Goal: Complete application form

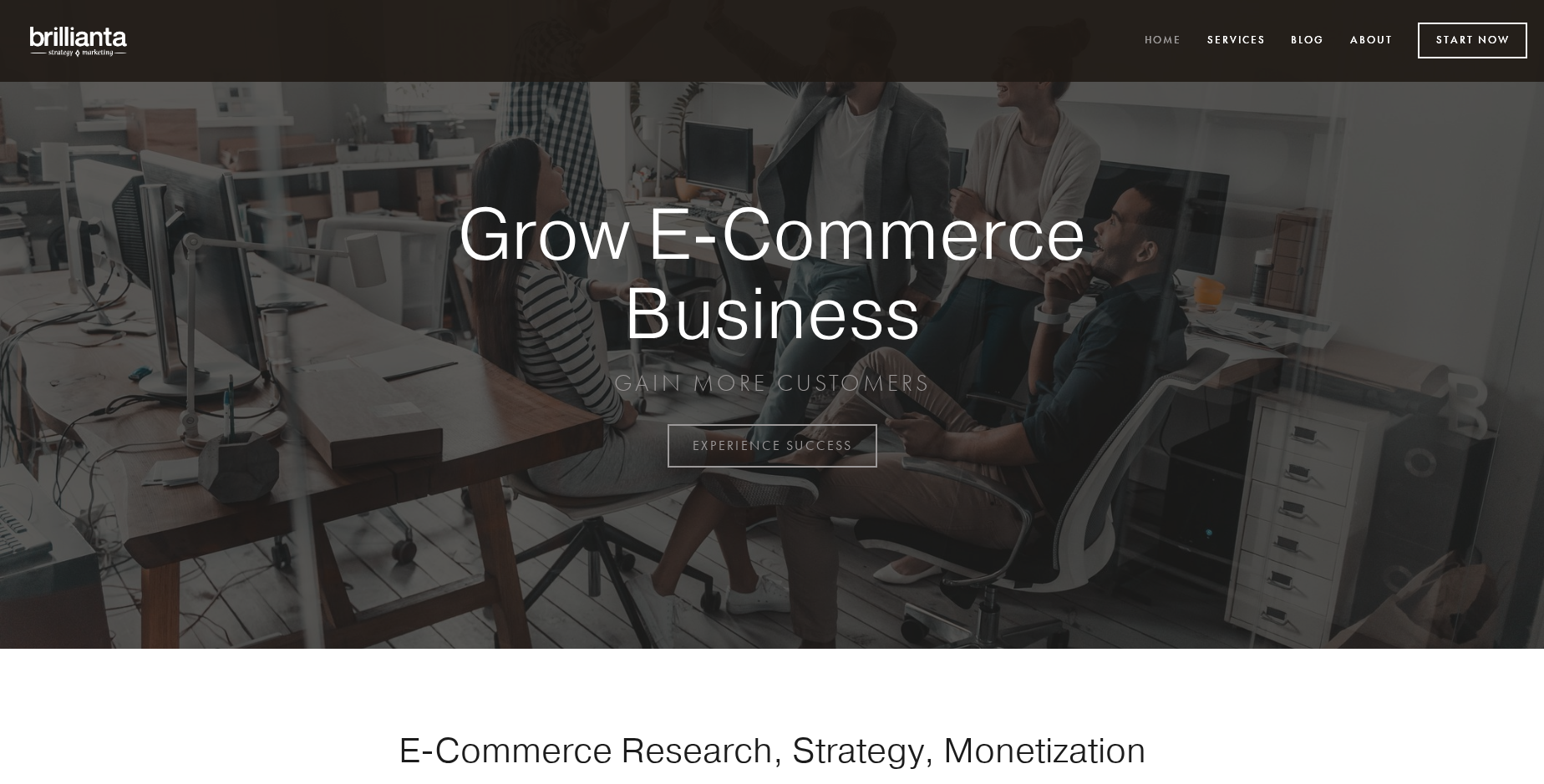
scroll to position [4377, 0]
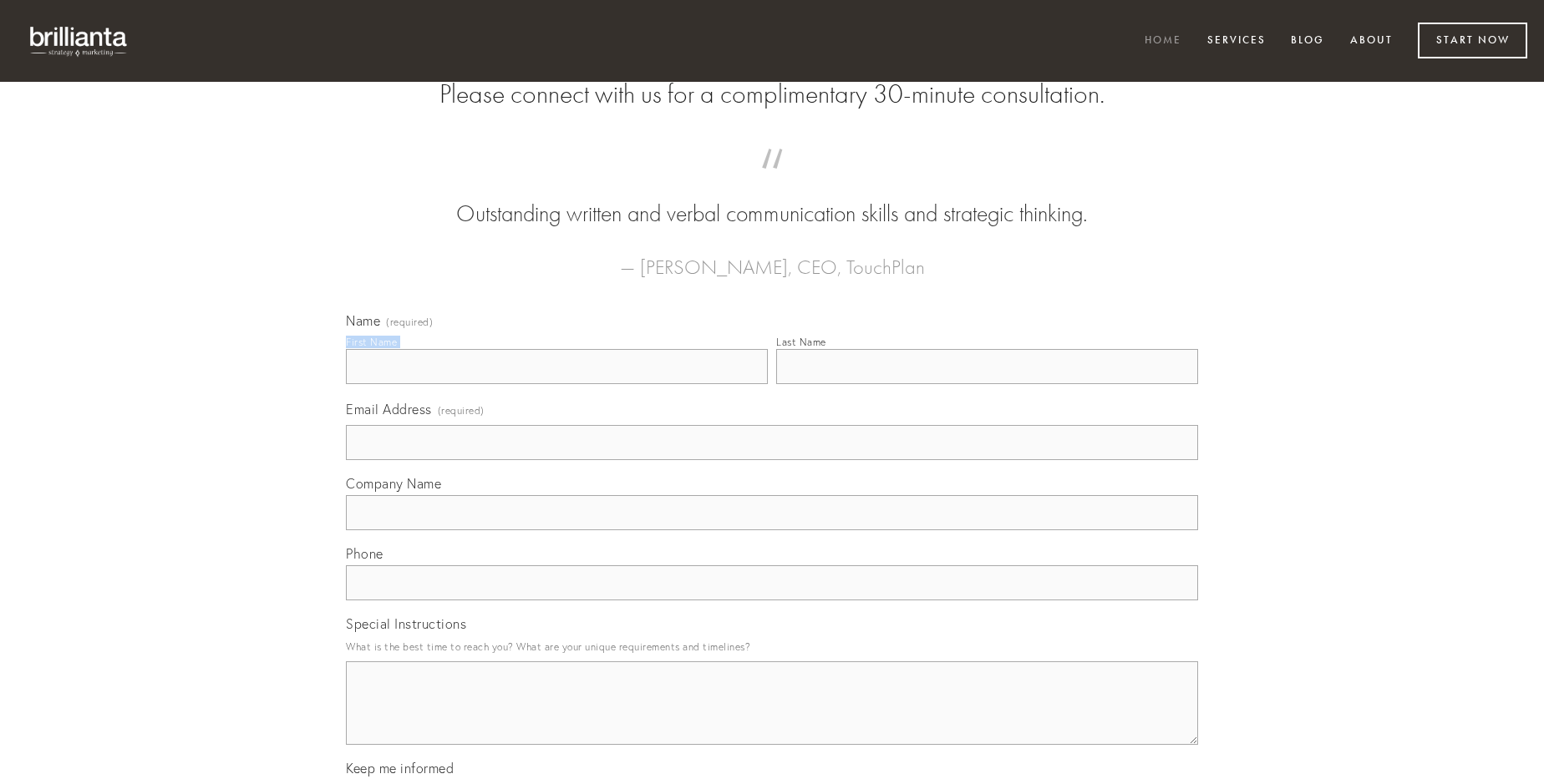
type input "[PERSON_NAME]"
click at [987, 384] on input "Last Name" at bounding box center [987, 366] width 422 height 35
type input "[PERSON_NAME]"
click at [772, 460] on input "Email Address (required)" at bounding box center [772, 442] width 852 height 35
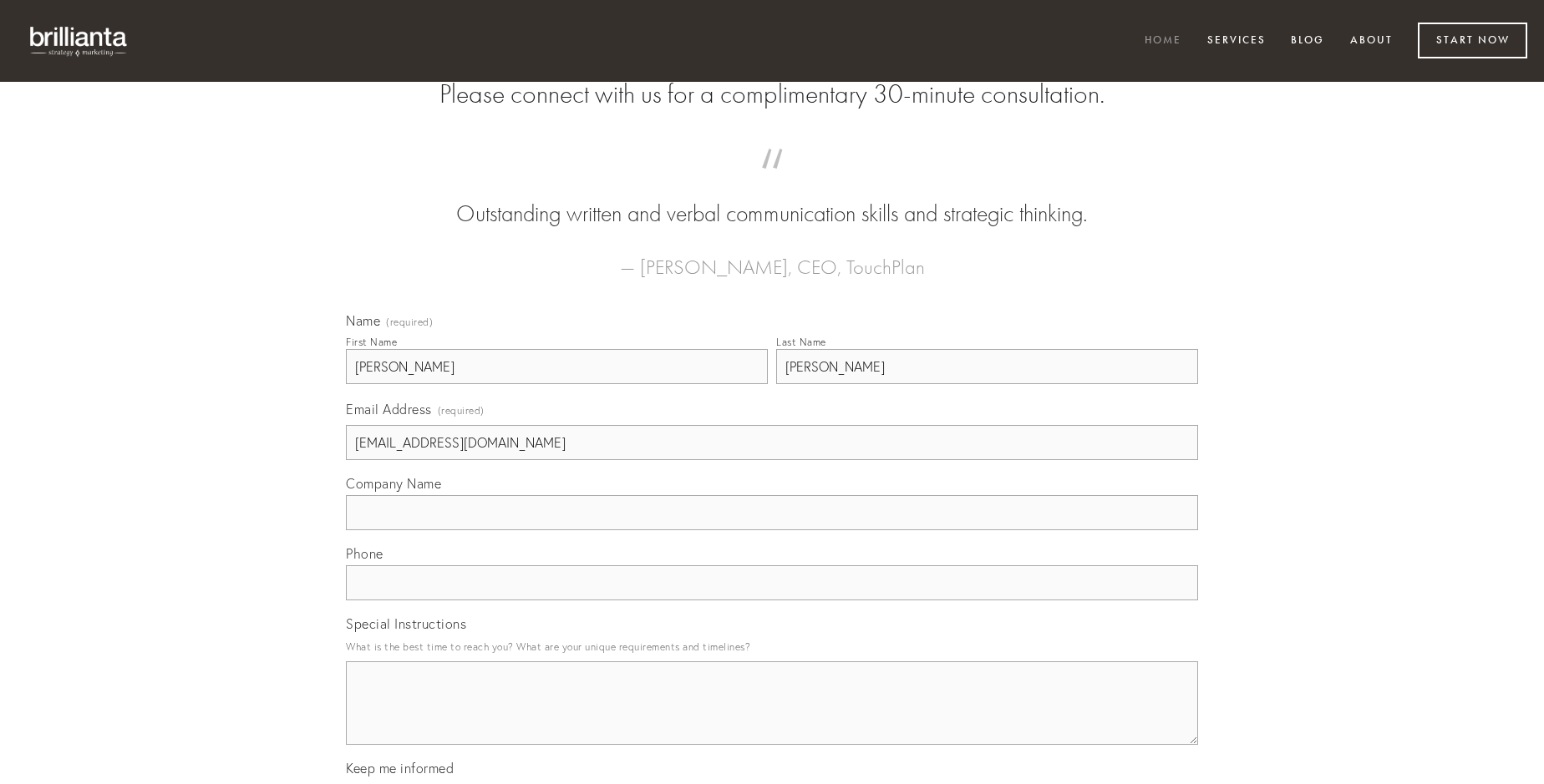
type input "[EMAIL_ADDRESS][DOMAIN_NAME]"
click at [772, 531] on input "Company Name" at bounding box center [772, 512] width 852 height 35
type input "alienus"
click at [772, 601] on input "text" at bounding box center [772, 583] width 852 height 35
click at [772, 718] on textarea "Special Instructions" at bounding box center [772, 703] width 852 height 84
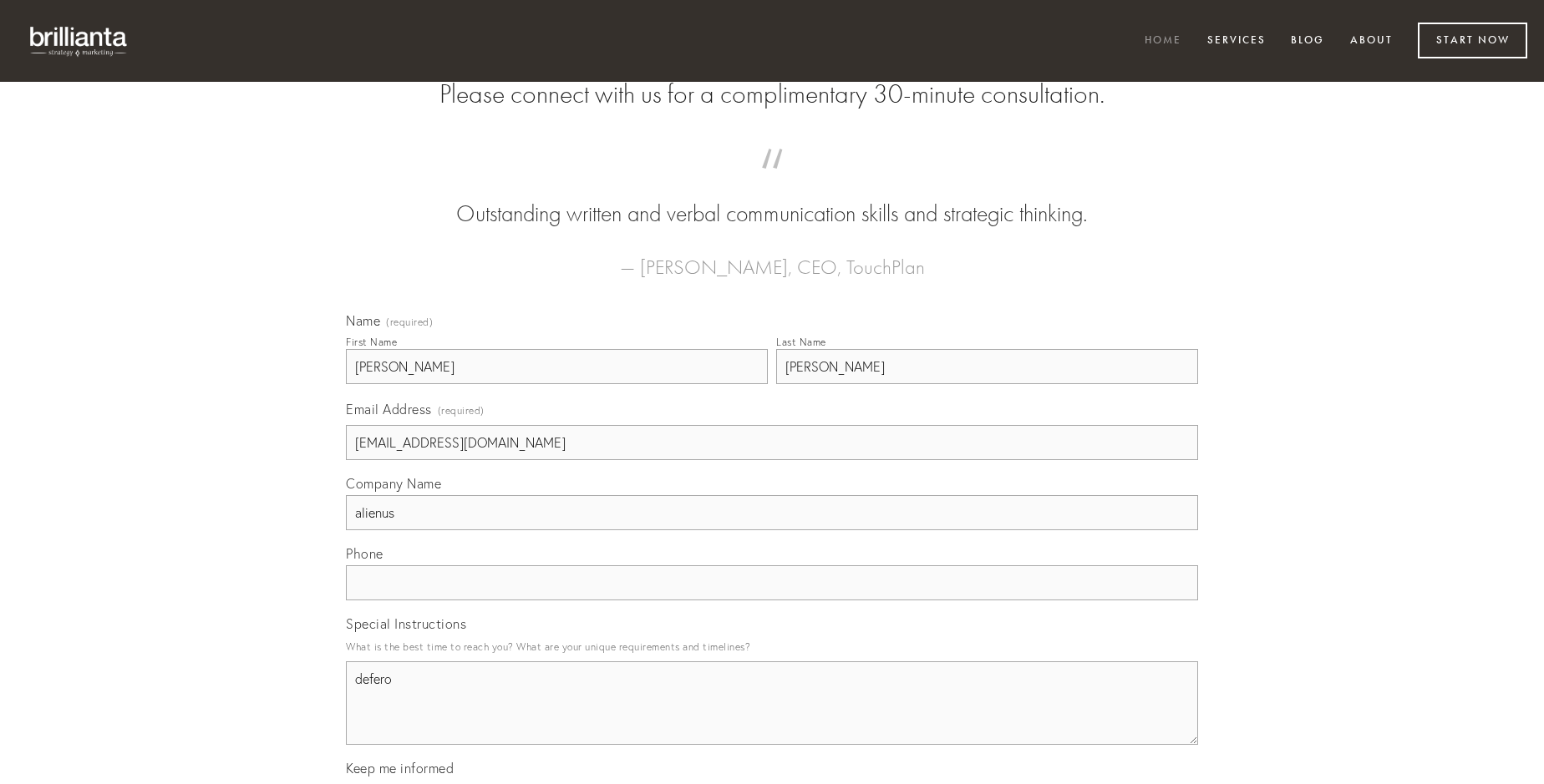
type textarea "defero"
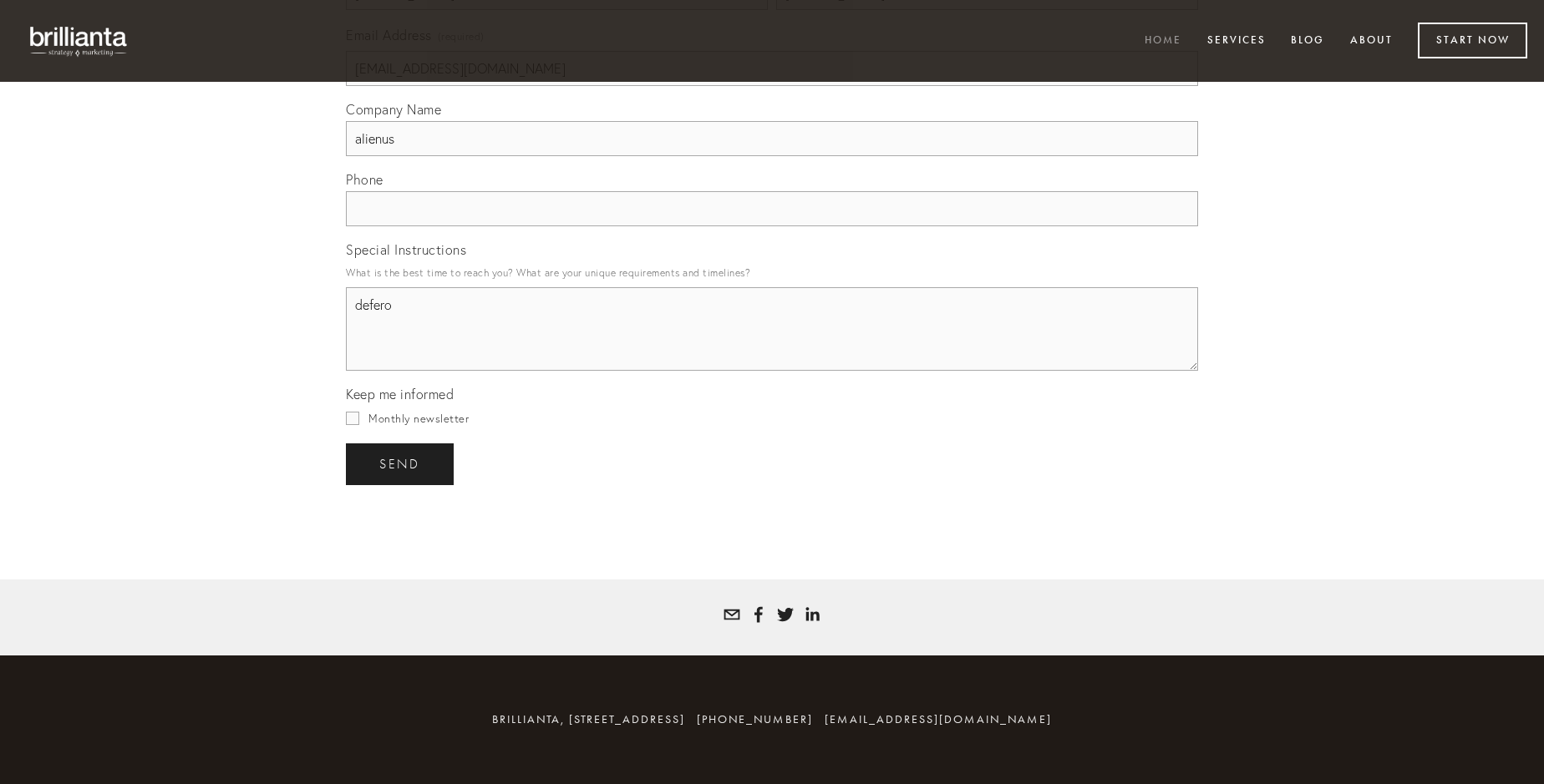
click at [401, 463] on span "send" at bounding box center [399, 464] width 41 height 15
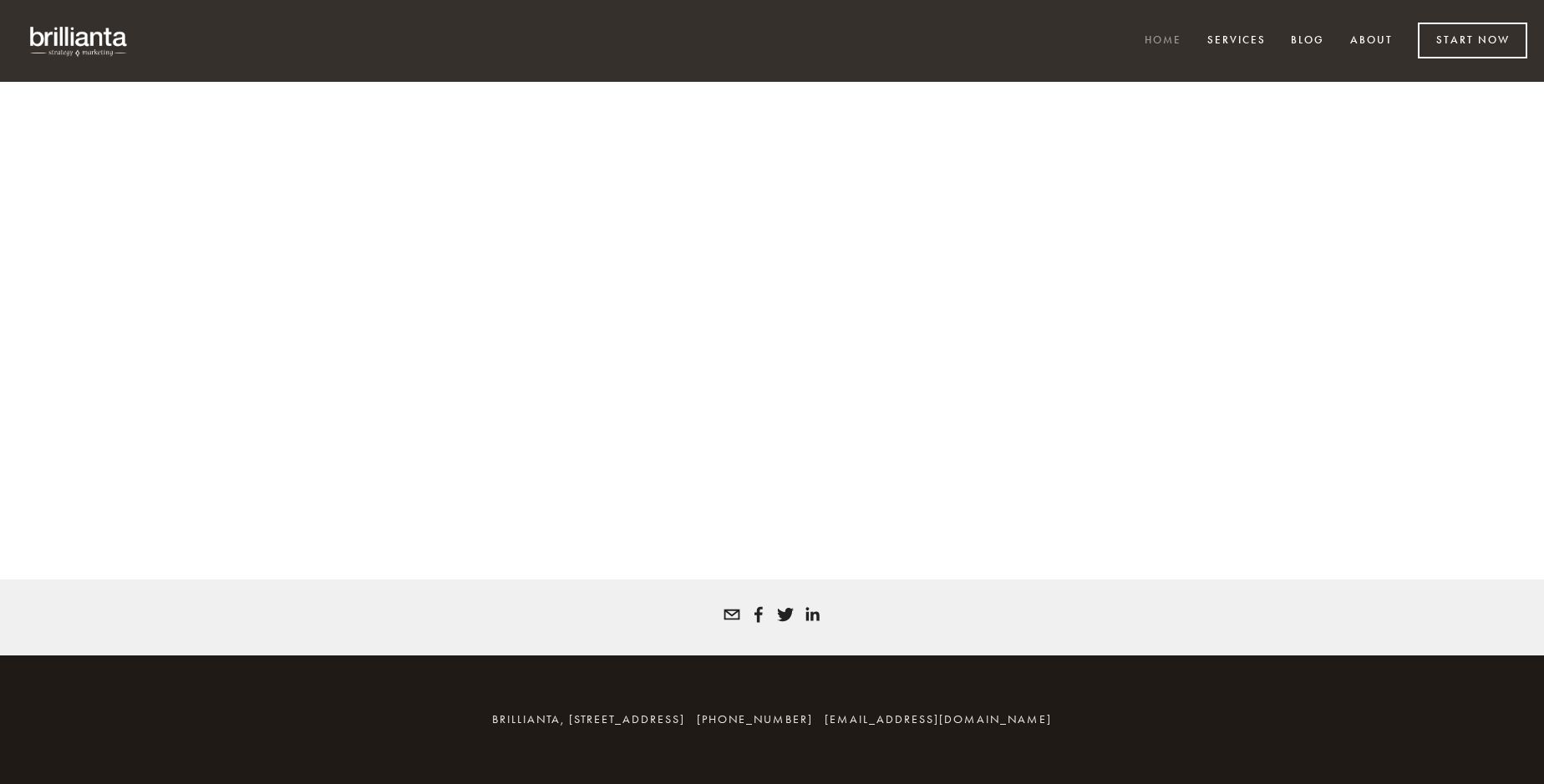
scroll to position [4354, 0]
